Goal: Check status: Check status

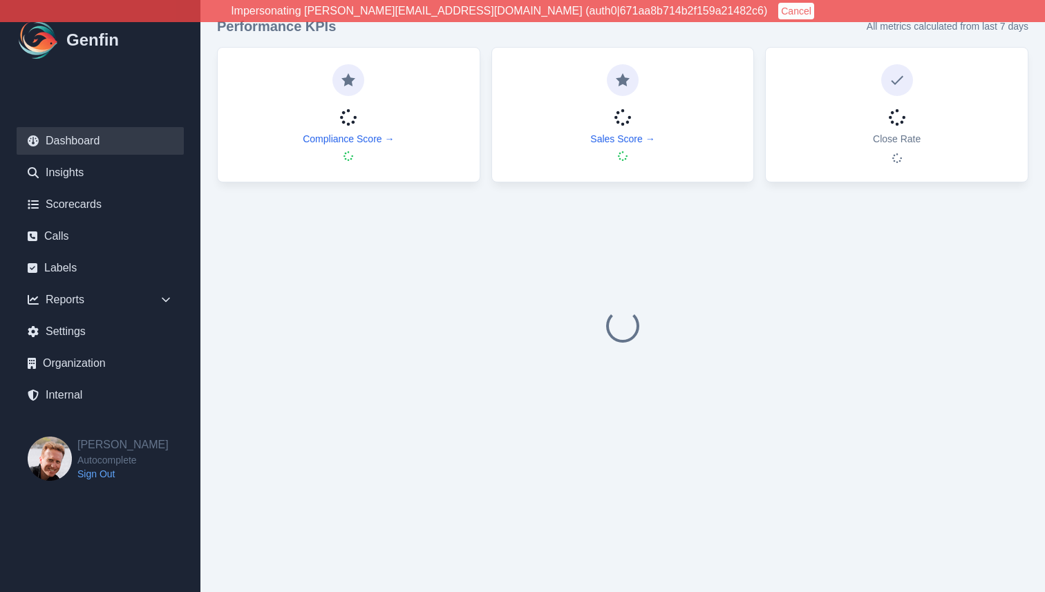
click at [778, 12] on button "Cancel" at bounding box center [796, 11] width 36 height 17
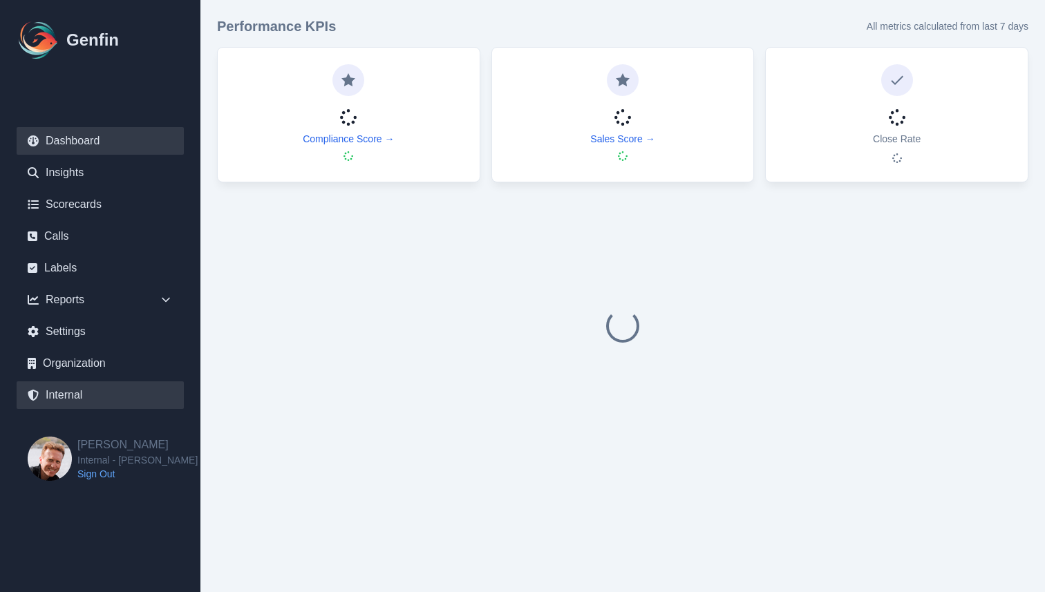
click at [106, 398] on link "Internal" at bounding box center [100, 395] width 167 height 28
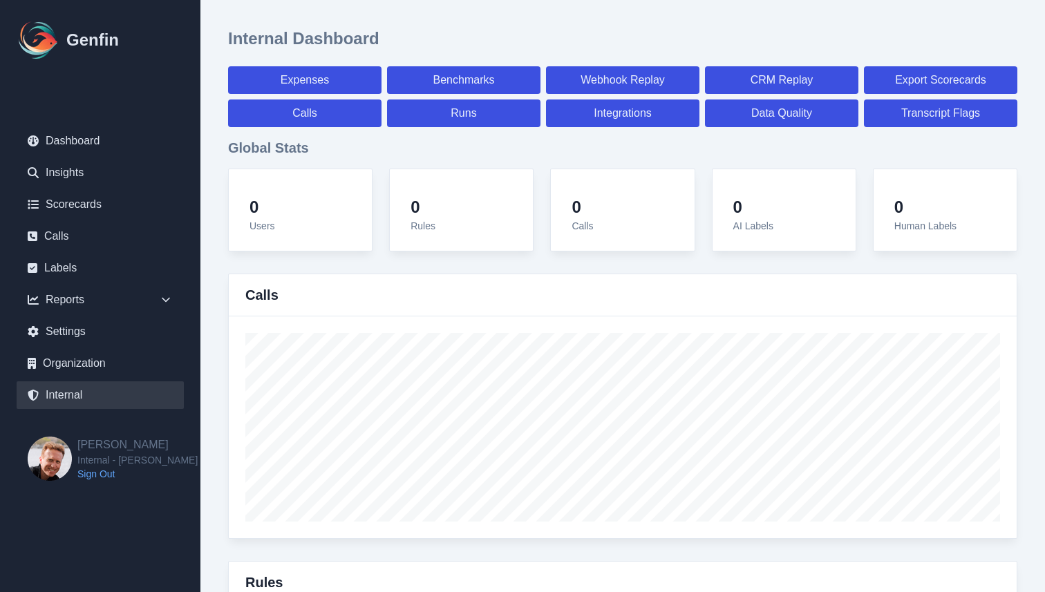
select select "paid"
select select "7"
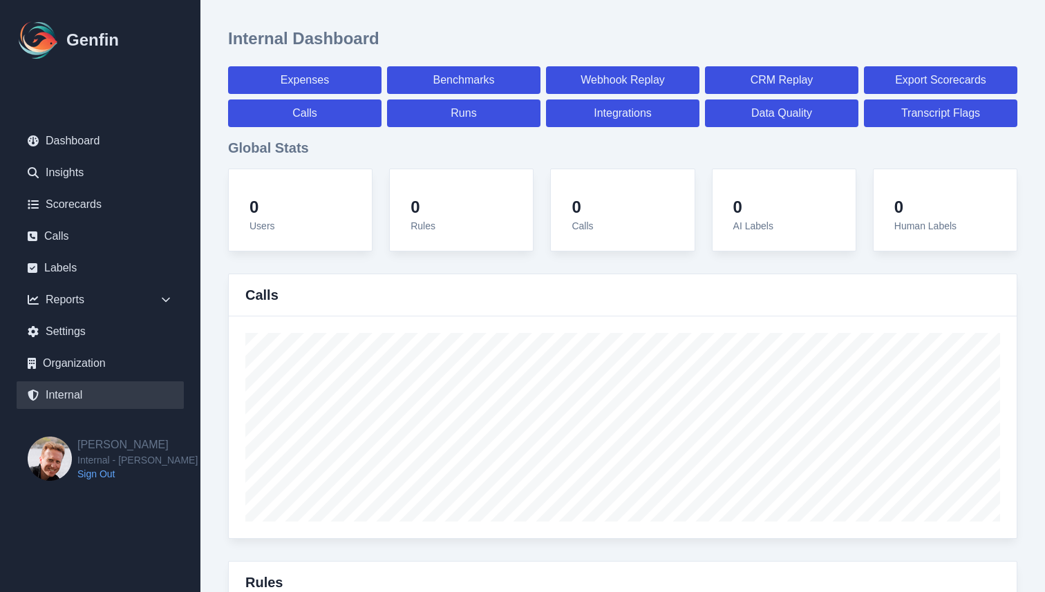
select select "paid"
select select "7"
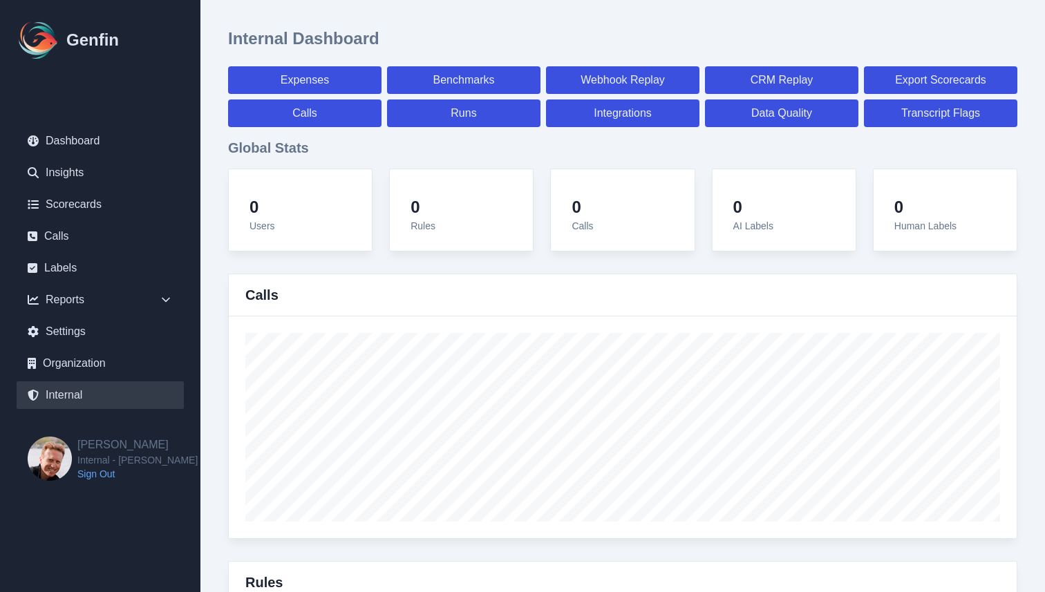
select select "7"
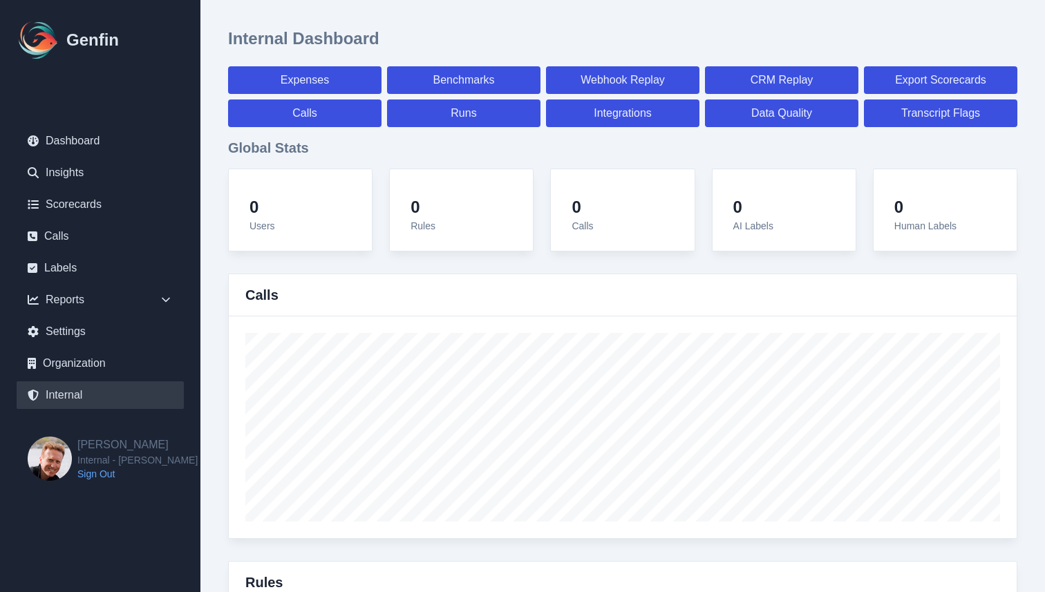
select select "7"
select select "paid"
select select "7"
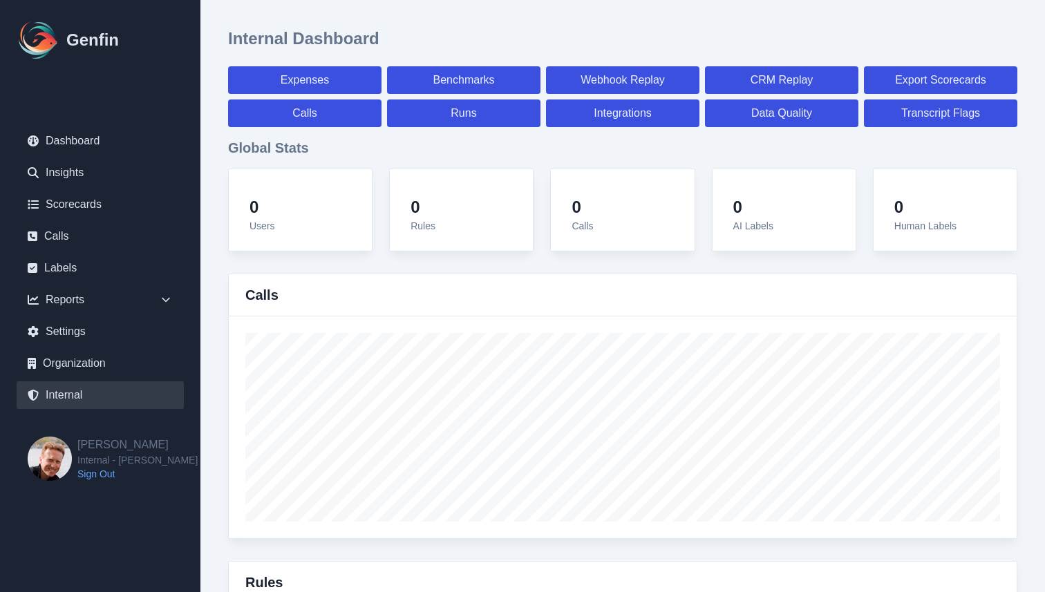
select select "7"
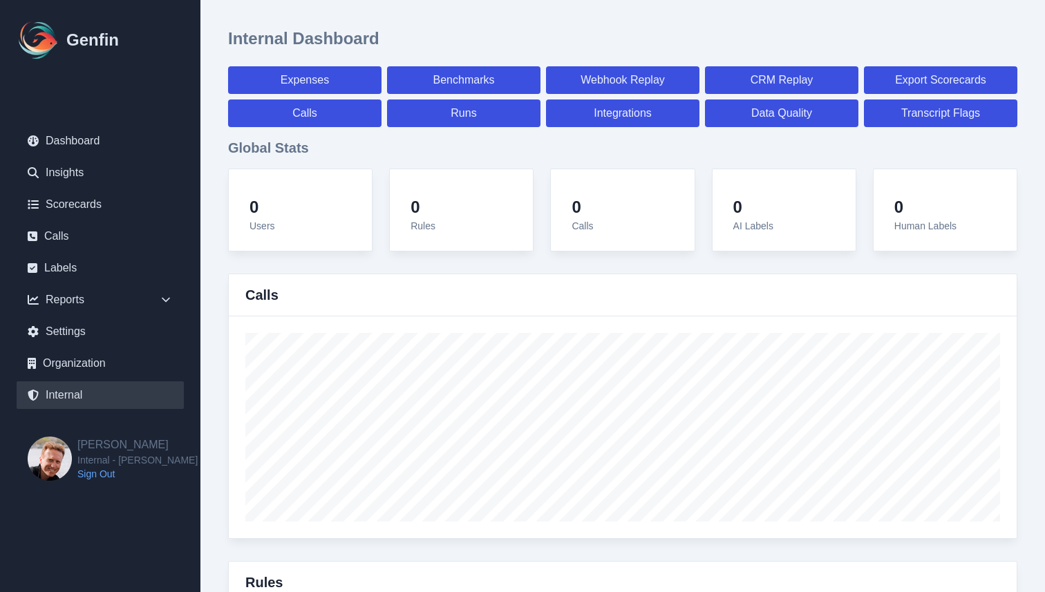
select select "7"
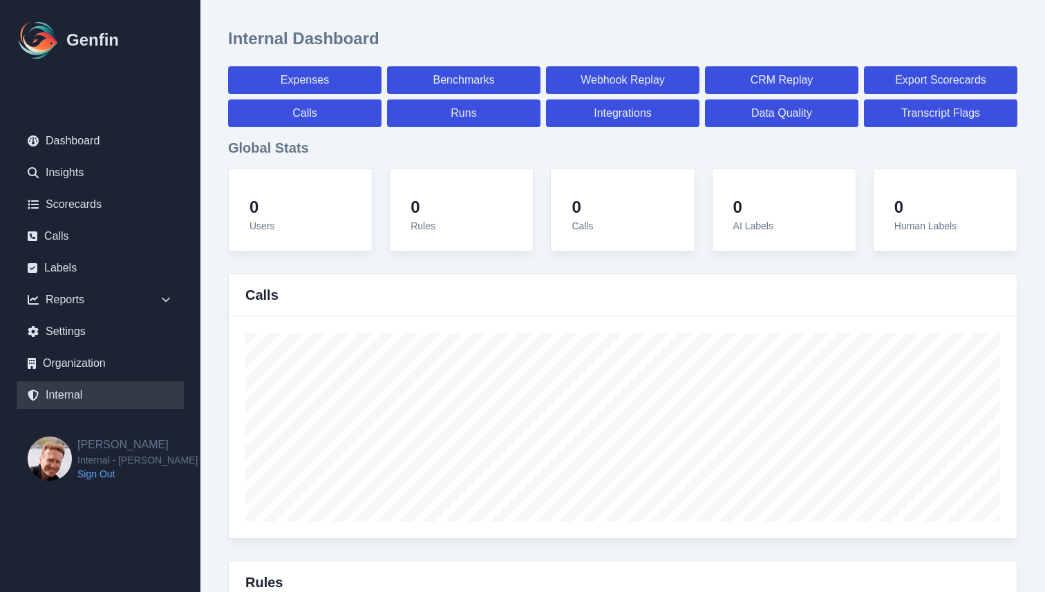
select select "paid"
select select "7"
select select "paid"
select select "7"
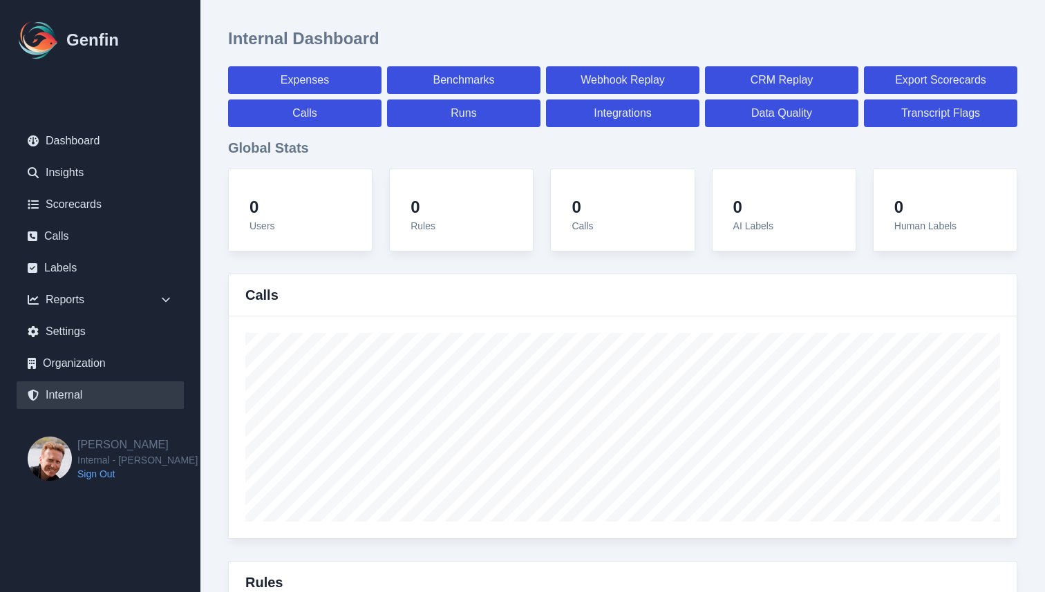
select select "paid"
select select "7"
select select "paid"
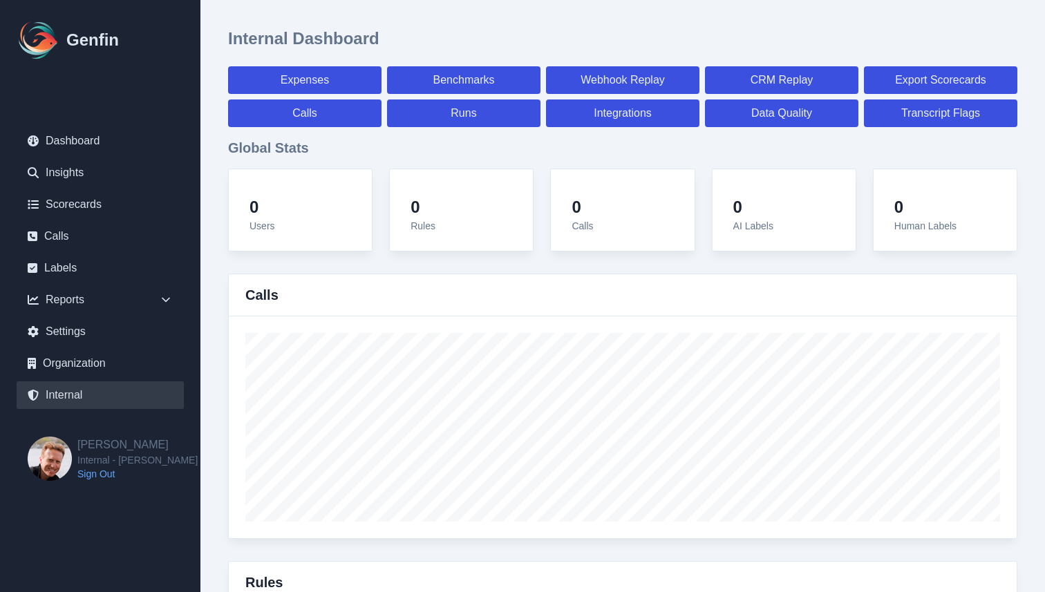
select select "7"
select select "paid"
select select "7"
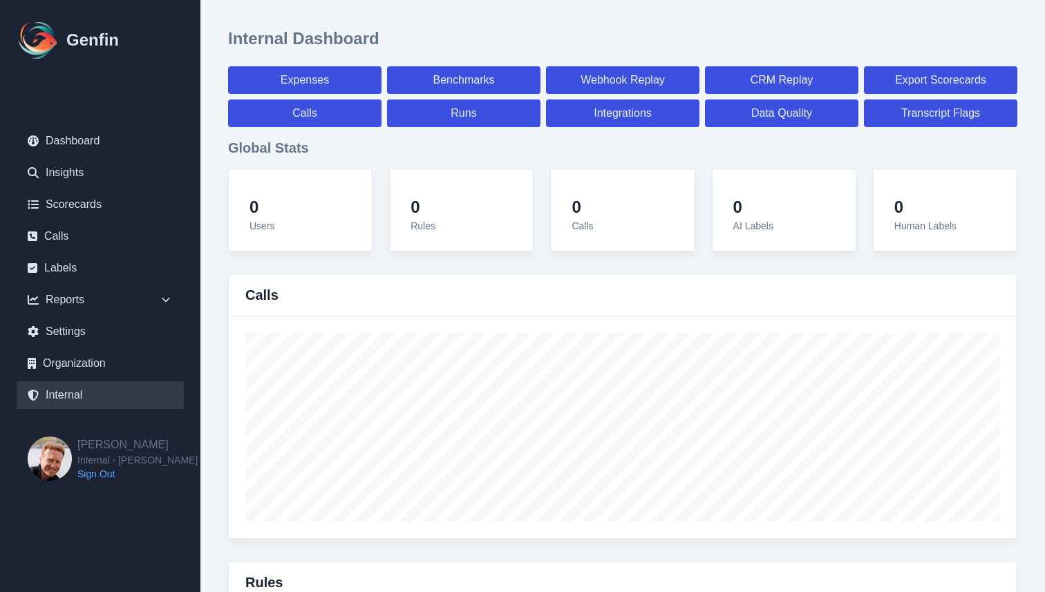
select select "7"
select select "paid"
select select "7"
select select "paid"
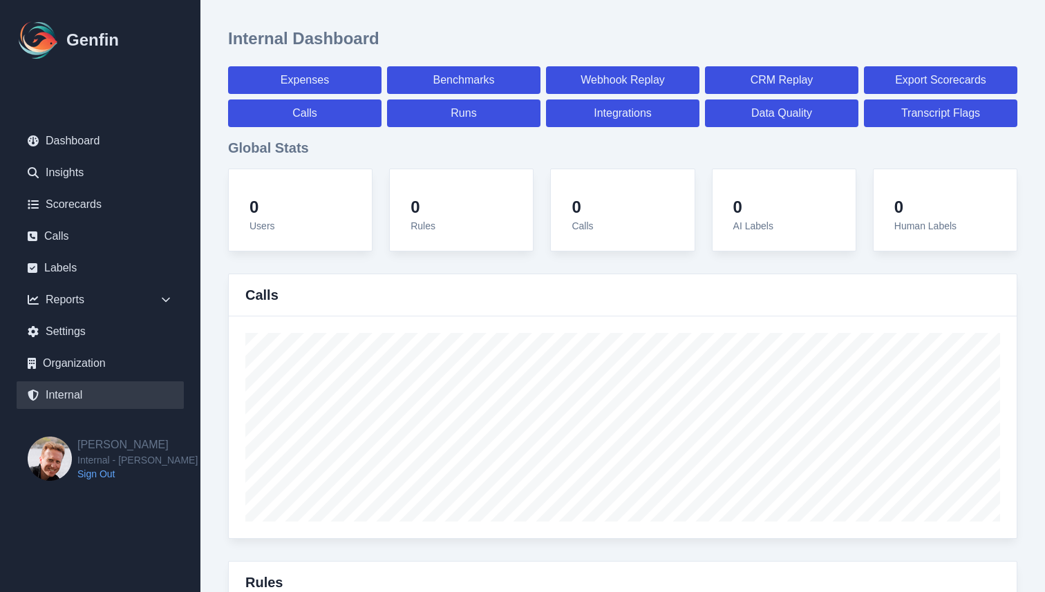
select select "7"
select select "paid"
select select "7"
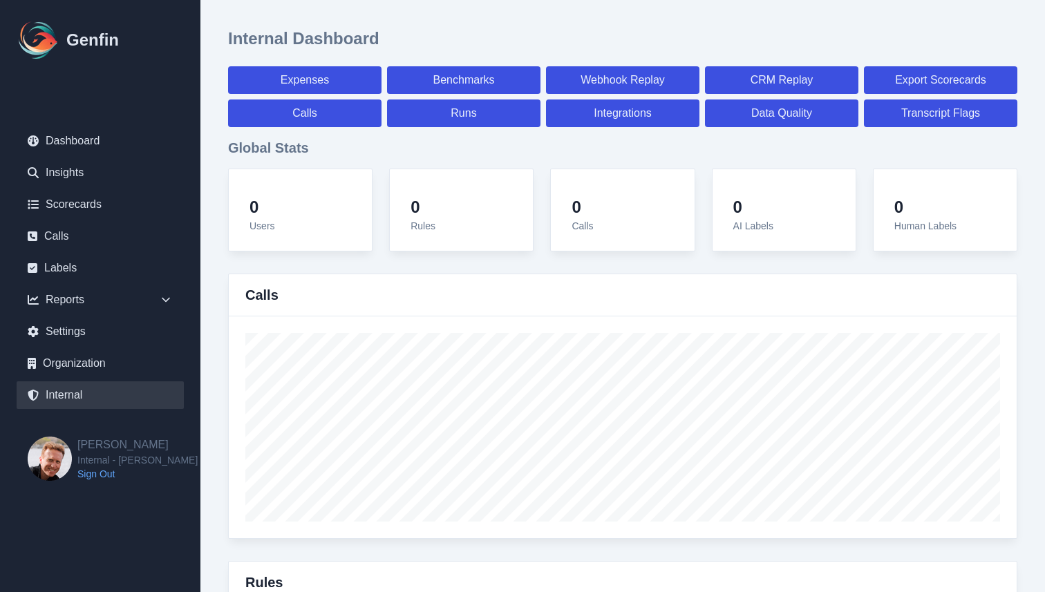
select select "7"
select select "paid"
select select "7"
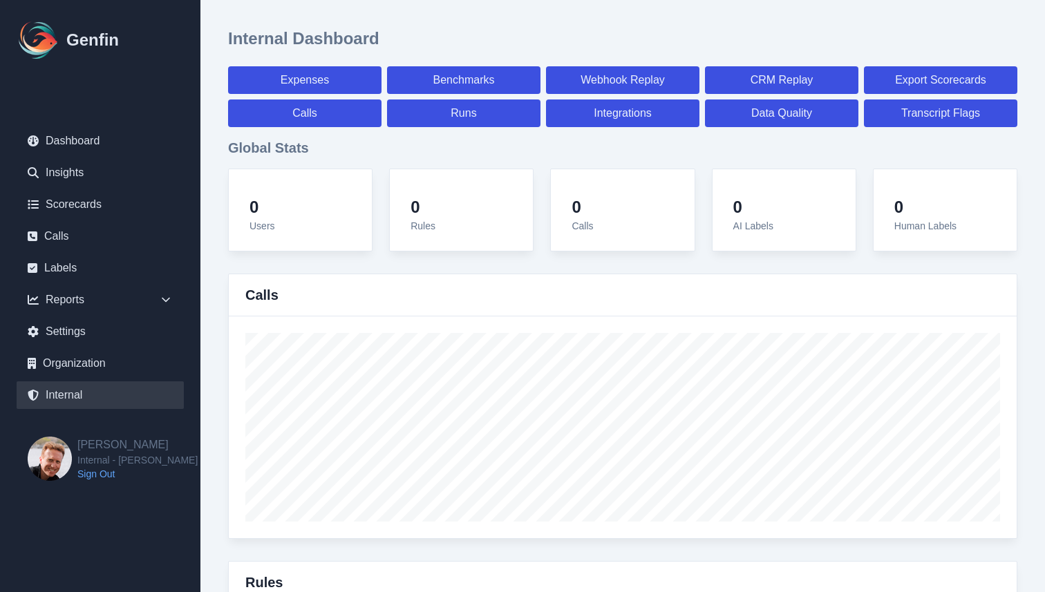
select select "7"
select select "paid"
select select "7"
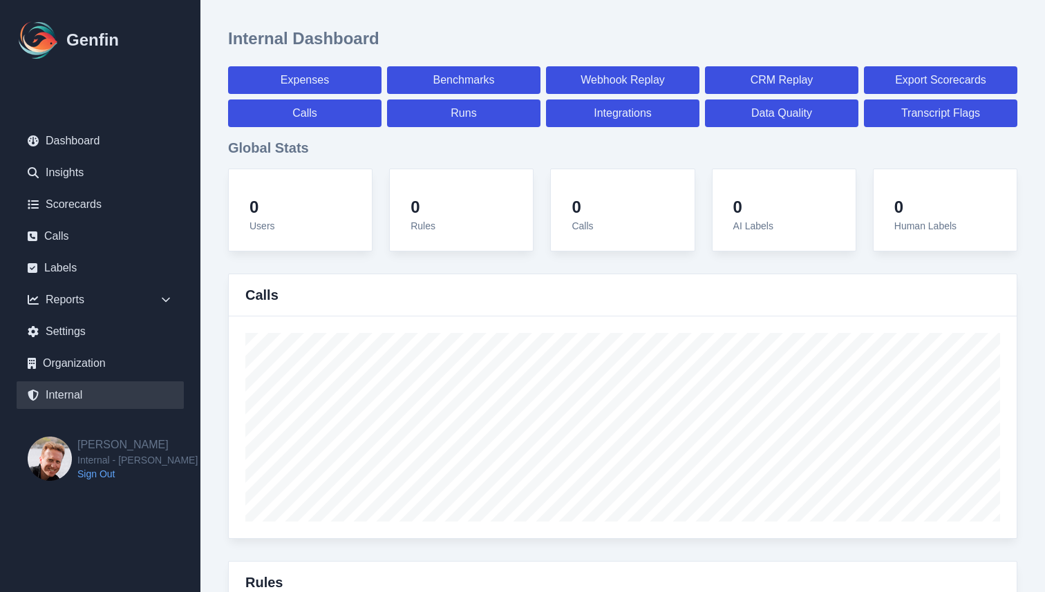
select select "7"
select select "paid"
select select "7"
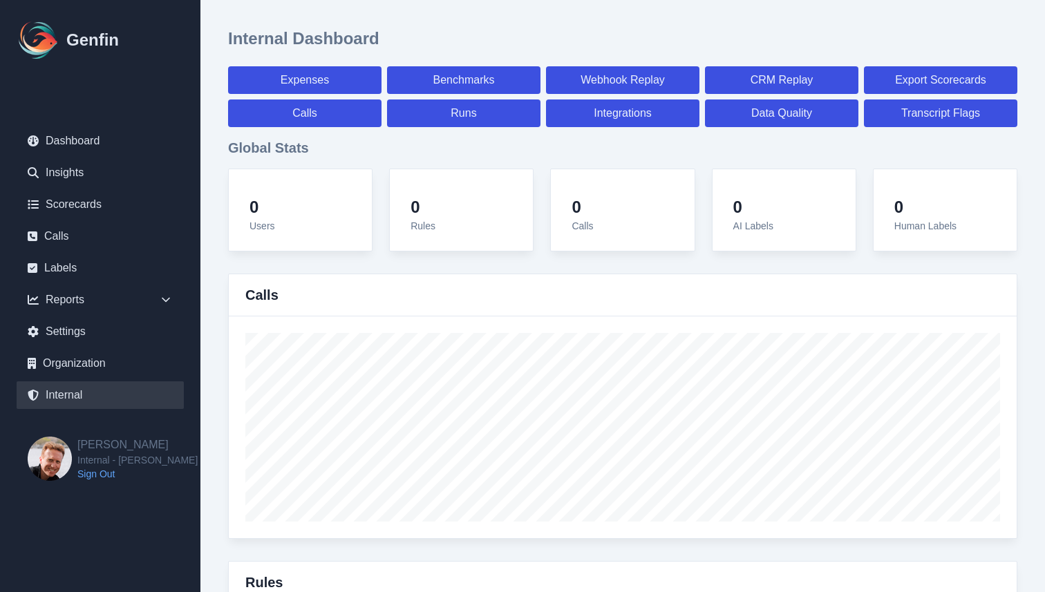
select select "7"
click at [345, 122] on link "Calls" at bounding box center [304, 113] width 153 height 28
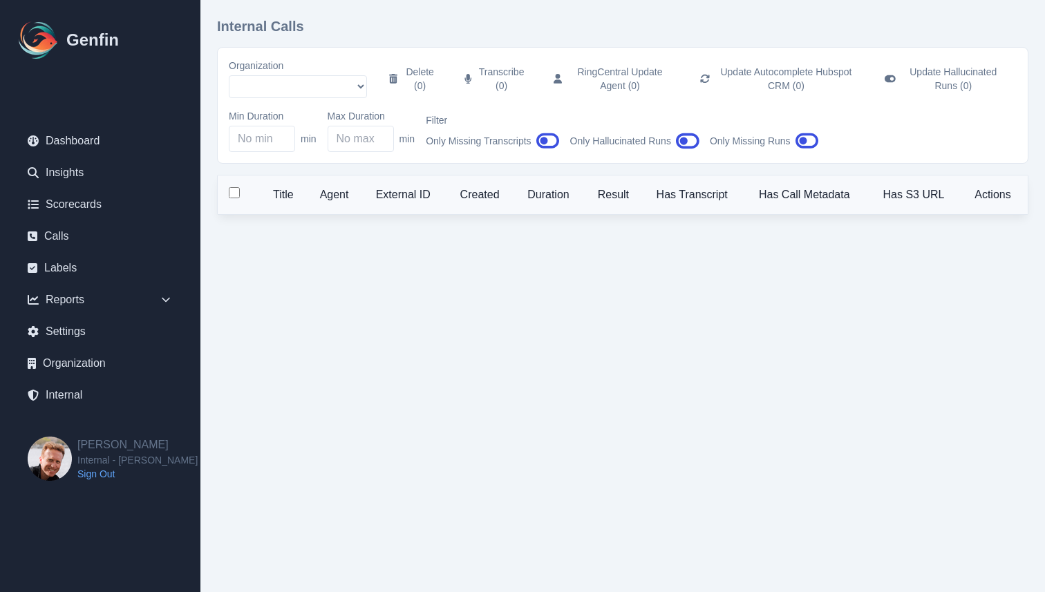
select select "51"
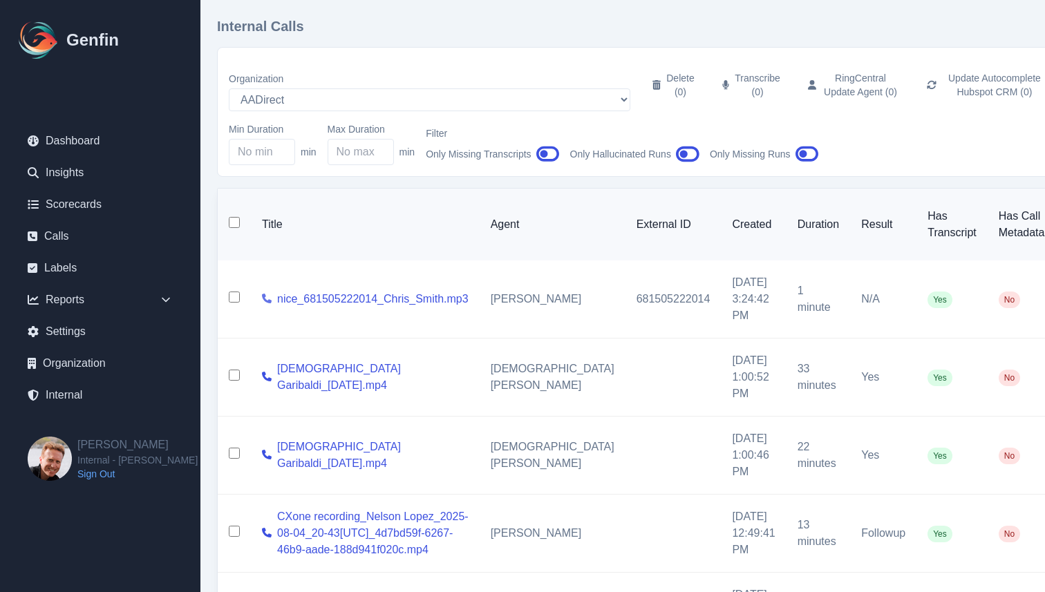
click at [269, 294] on icon at bounding box center [267, 299] width 10 height 10
